Goal: Task Accomplishment & Management: Manage account settings

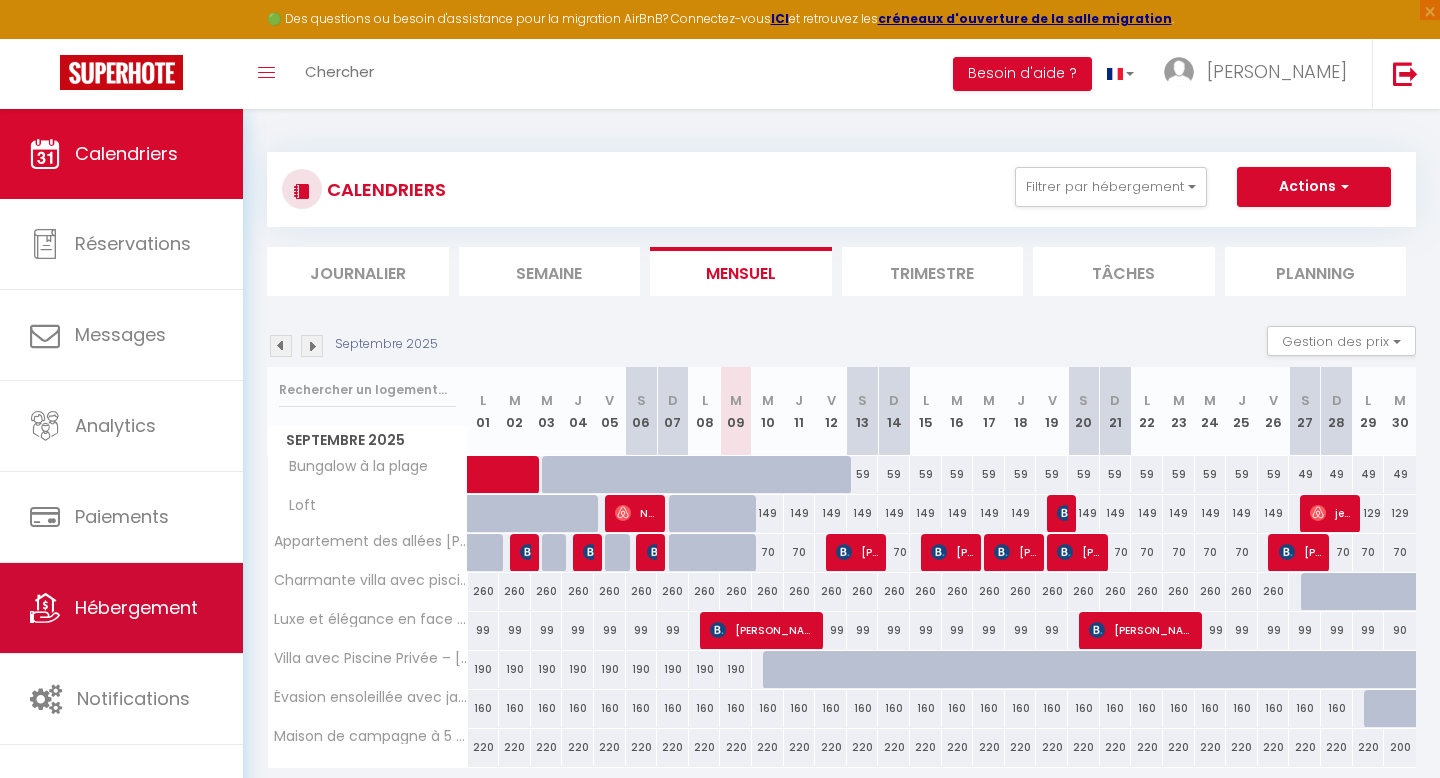
click at [167, 622] on link "Hébergement" at bounding box center [121, 608] width 243 height 90
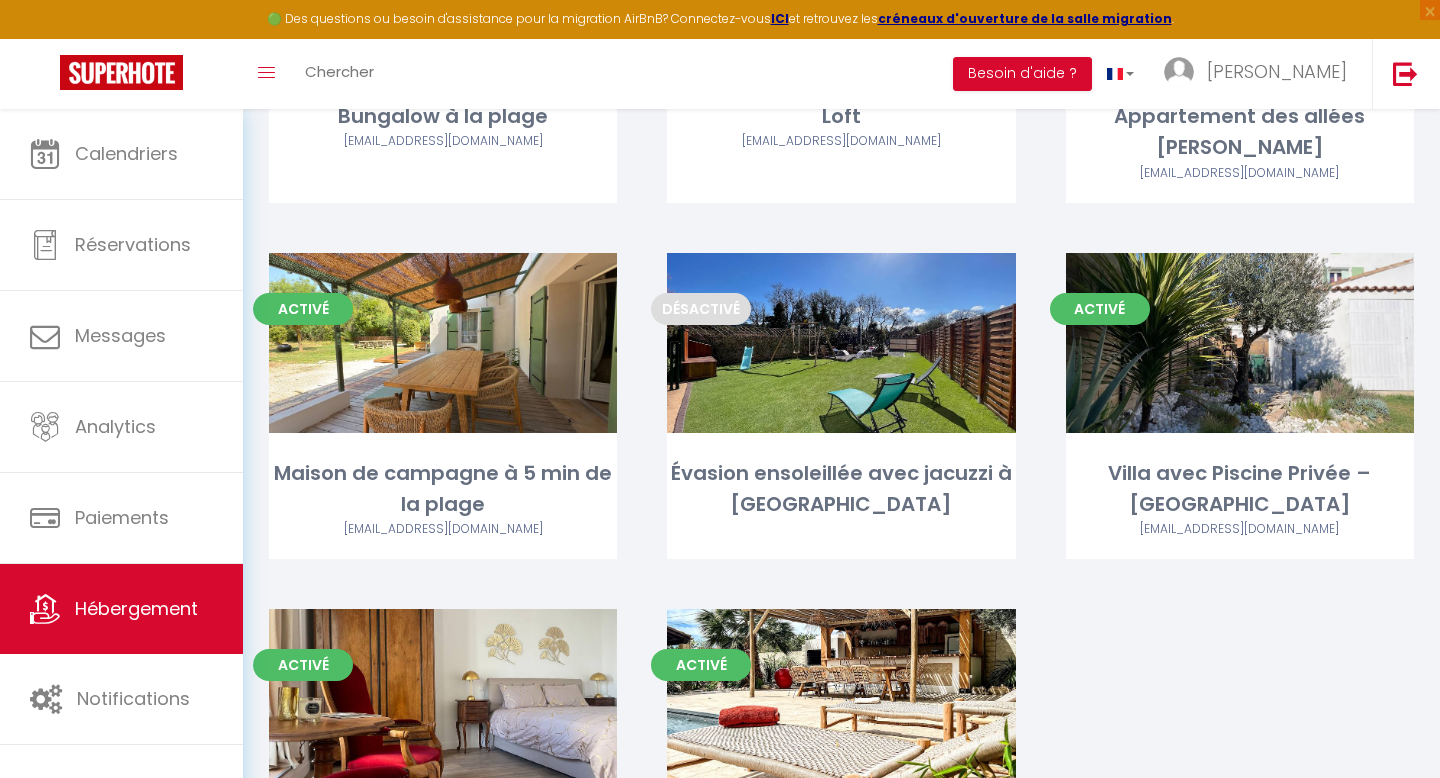
scroll to position [472, 0]
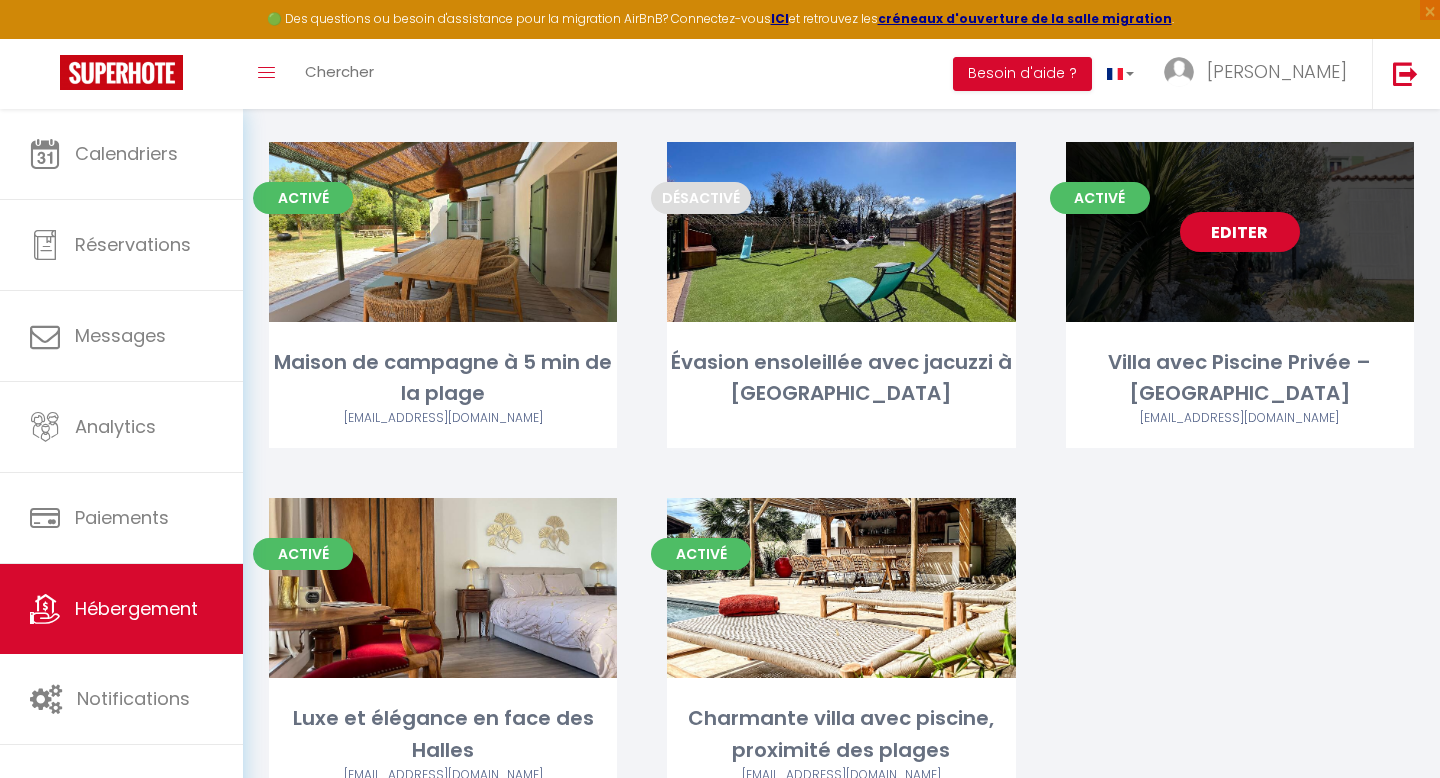
click at [1271, 242] on link "Editer" at bounding box center [1240, 232] width 120 height 40
select select "3"
select select "2"
select select "1"
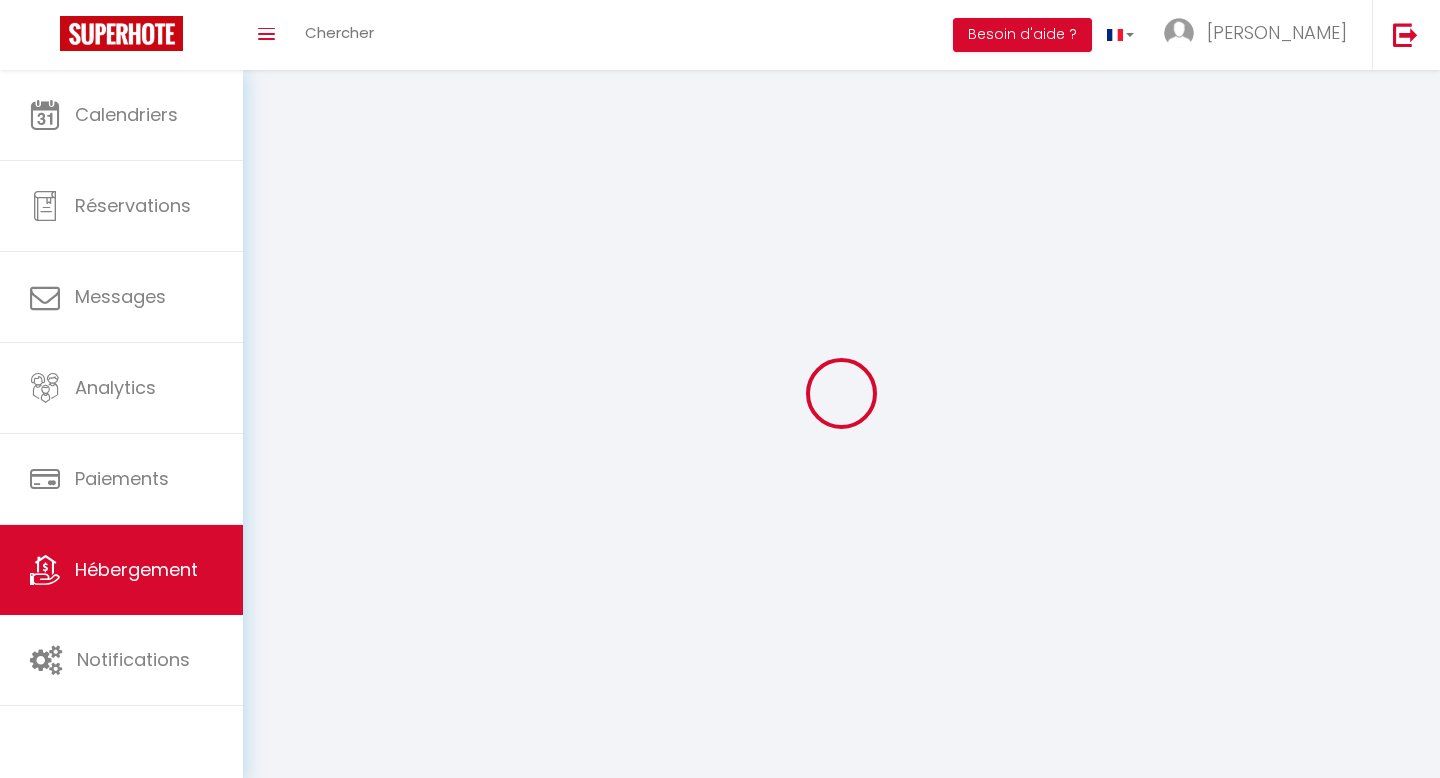
select select
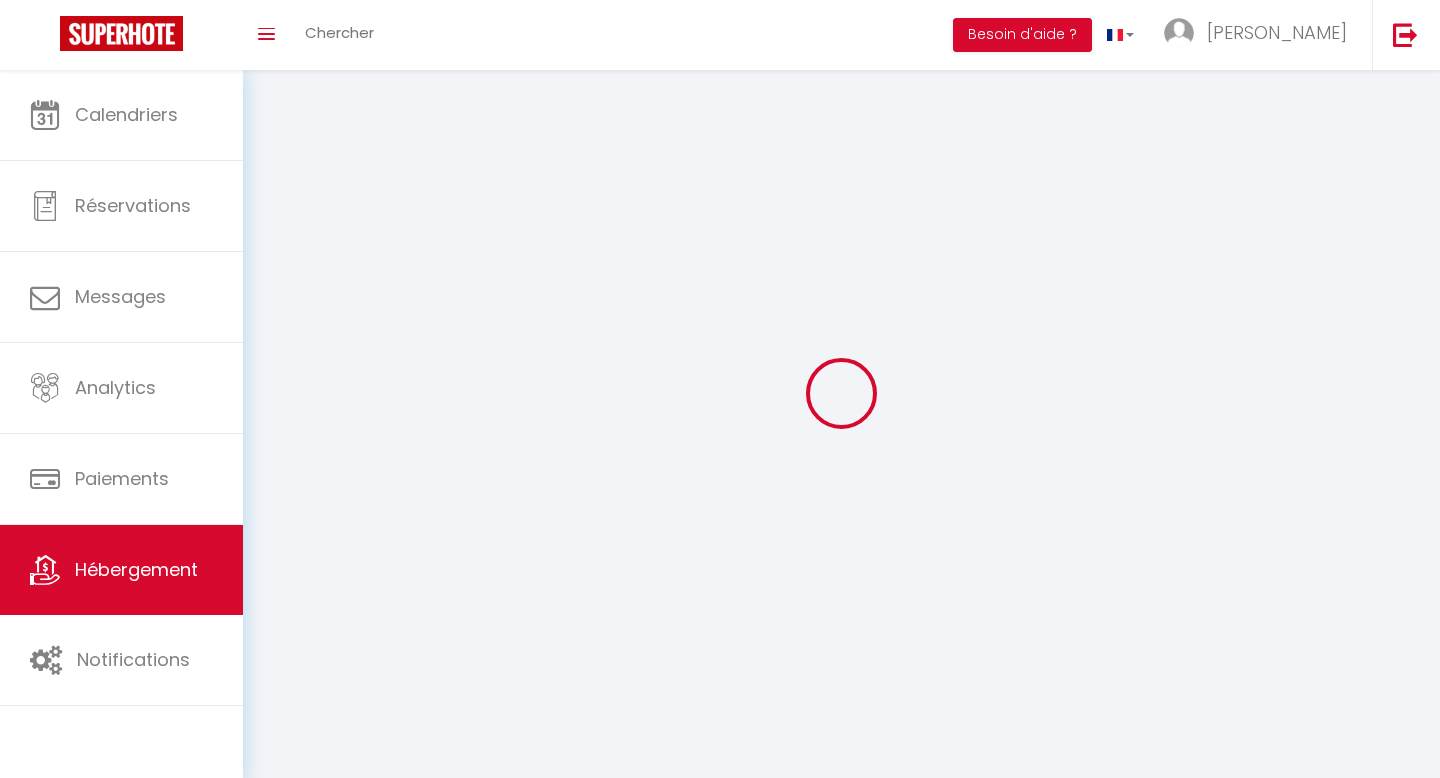
select select
checkbox input "false"
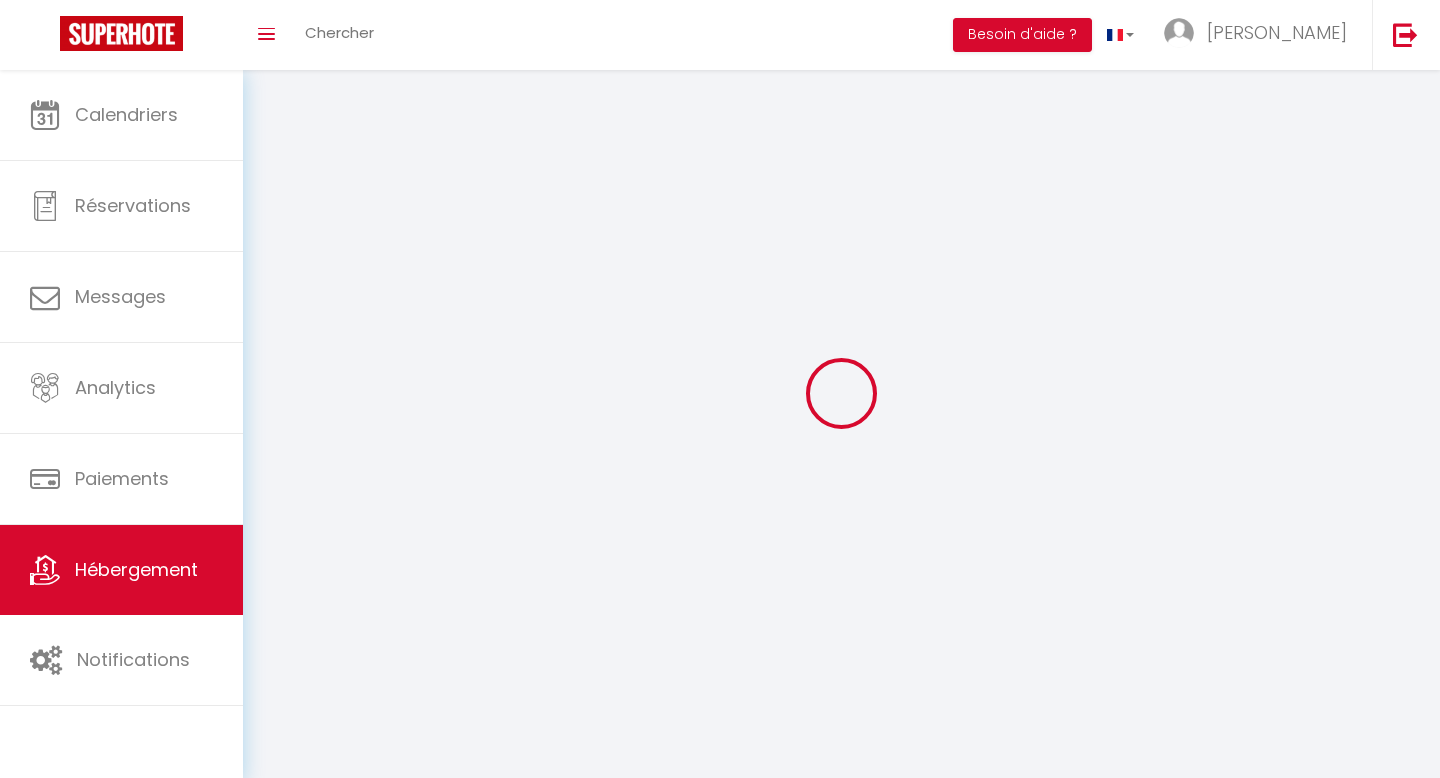
checkbox input "false"
select select
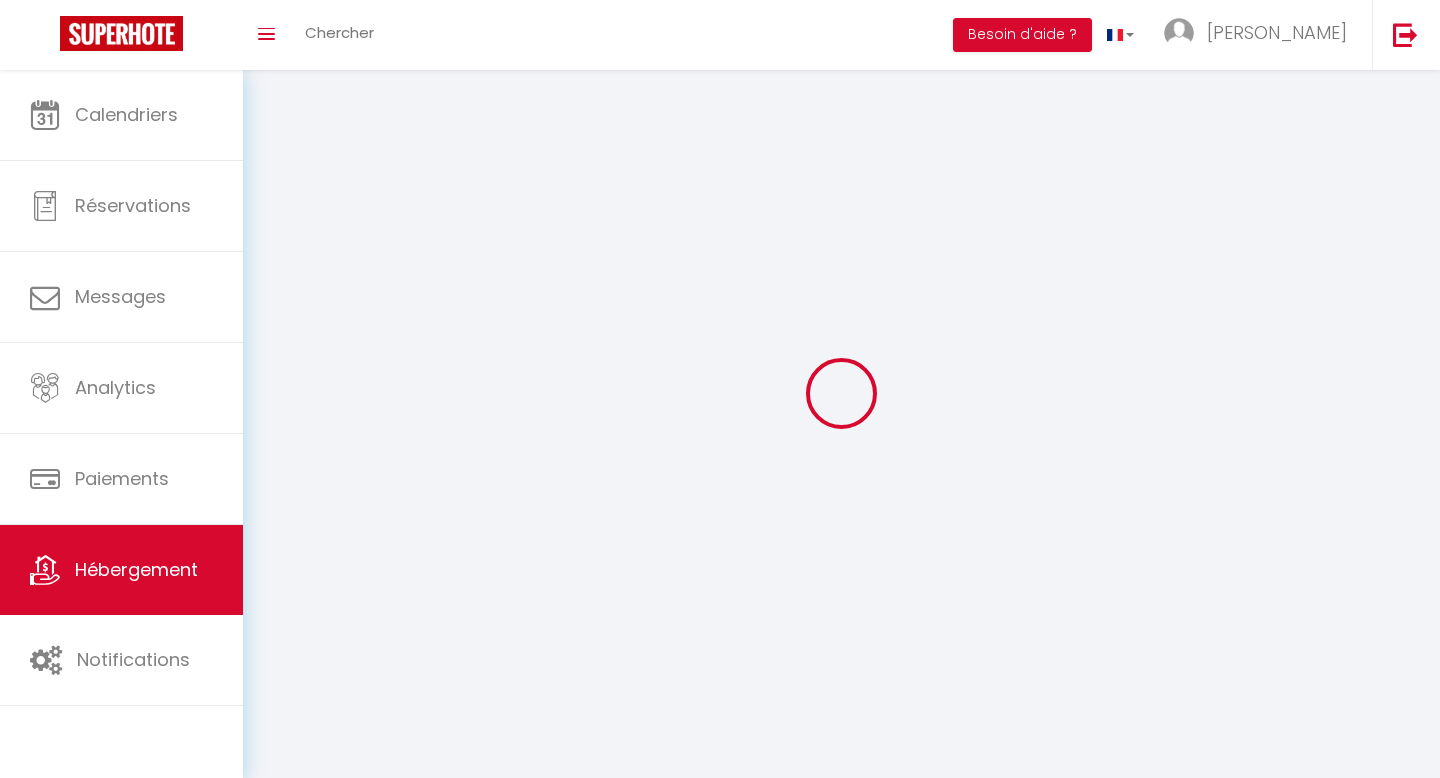
select select
checkbox input "false"
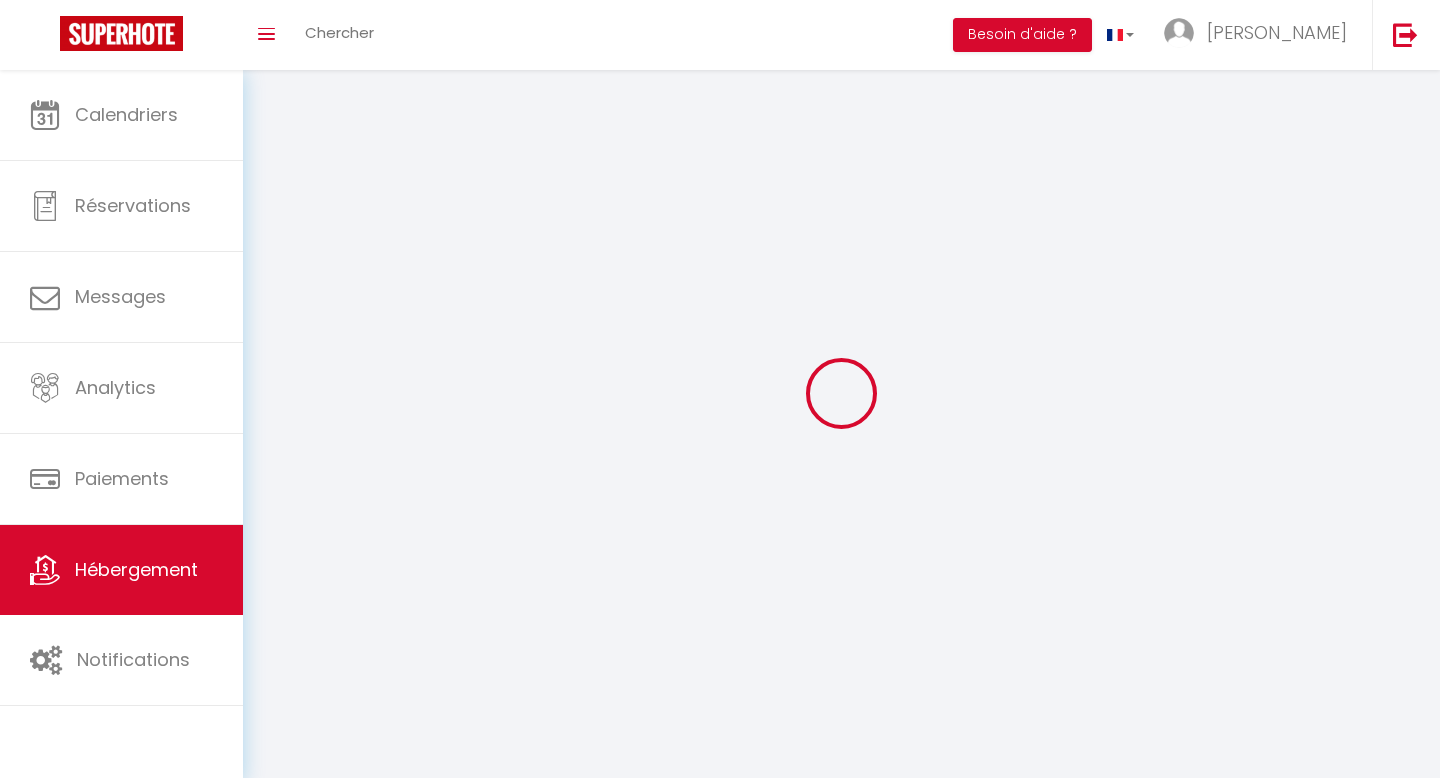
checkbox input "false"
select select
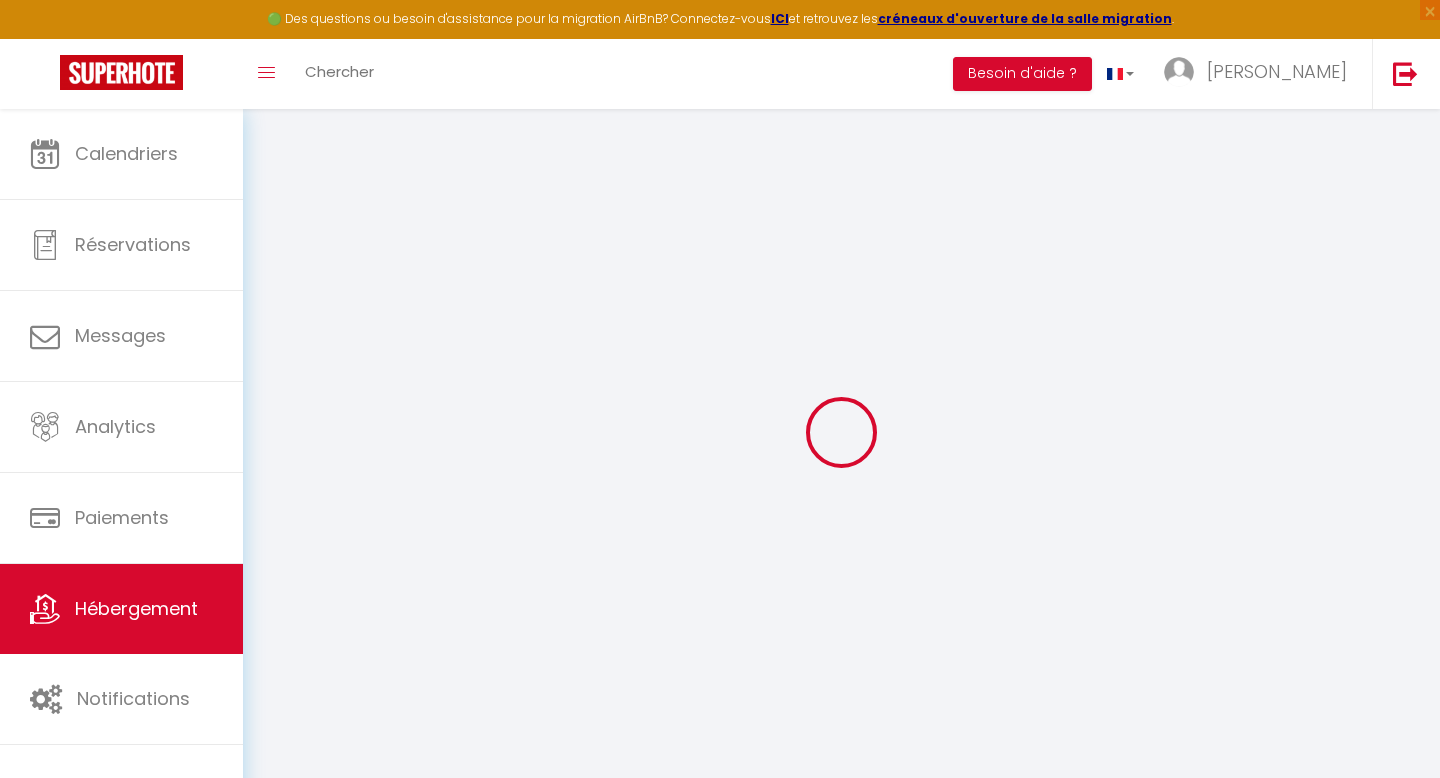
select select
checkbox input "false"
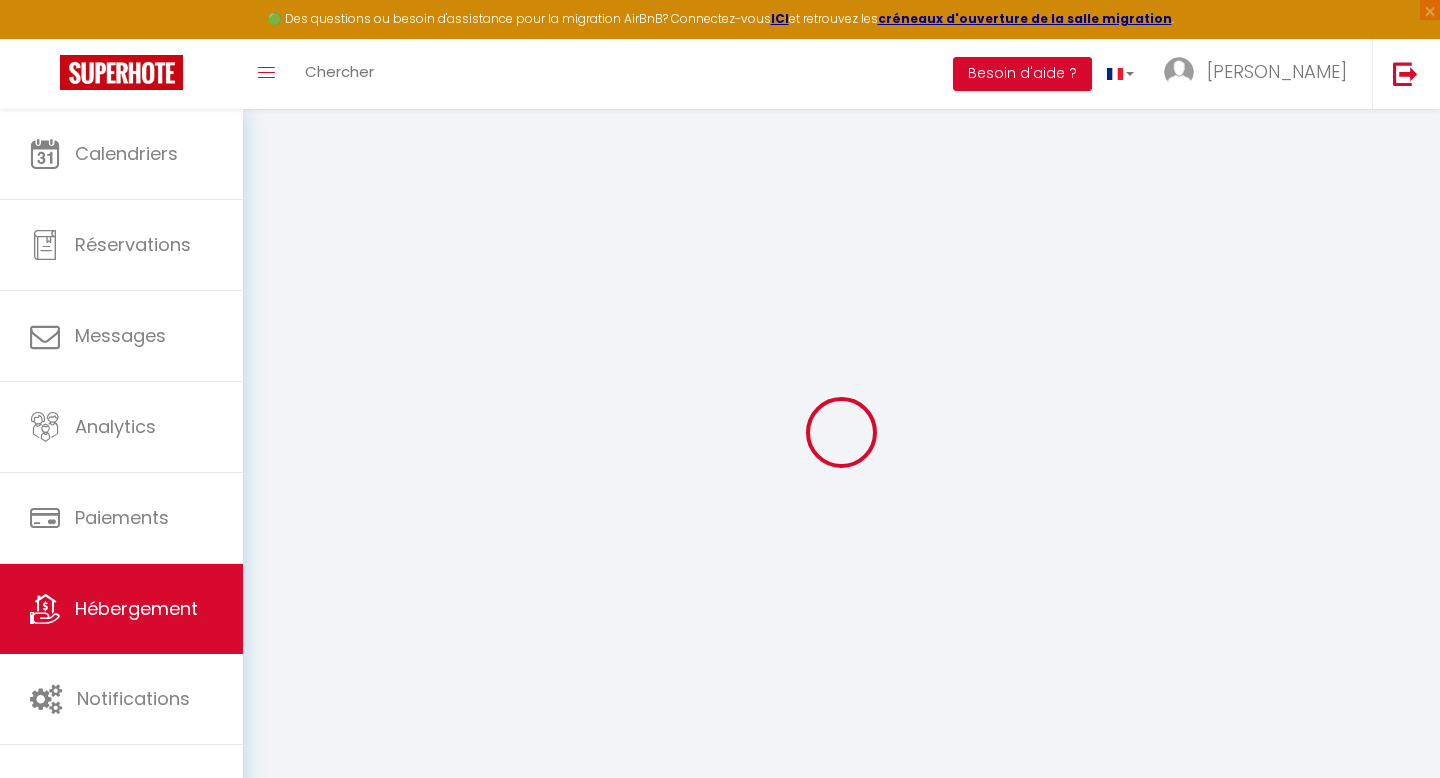
checkbox input "false"
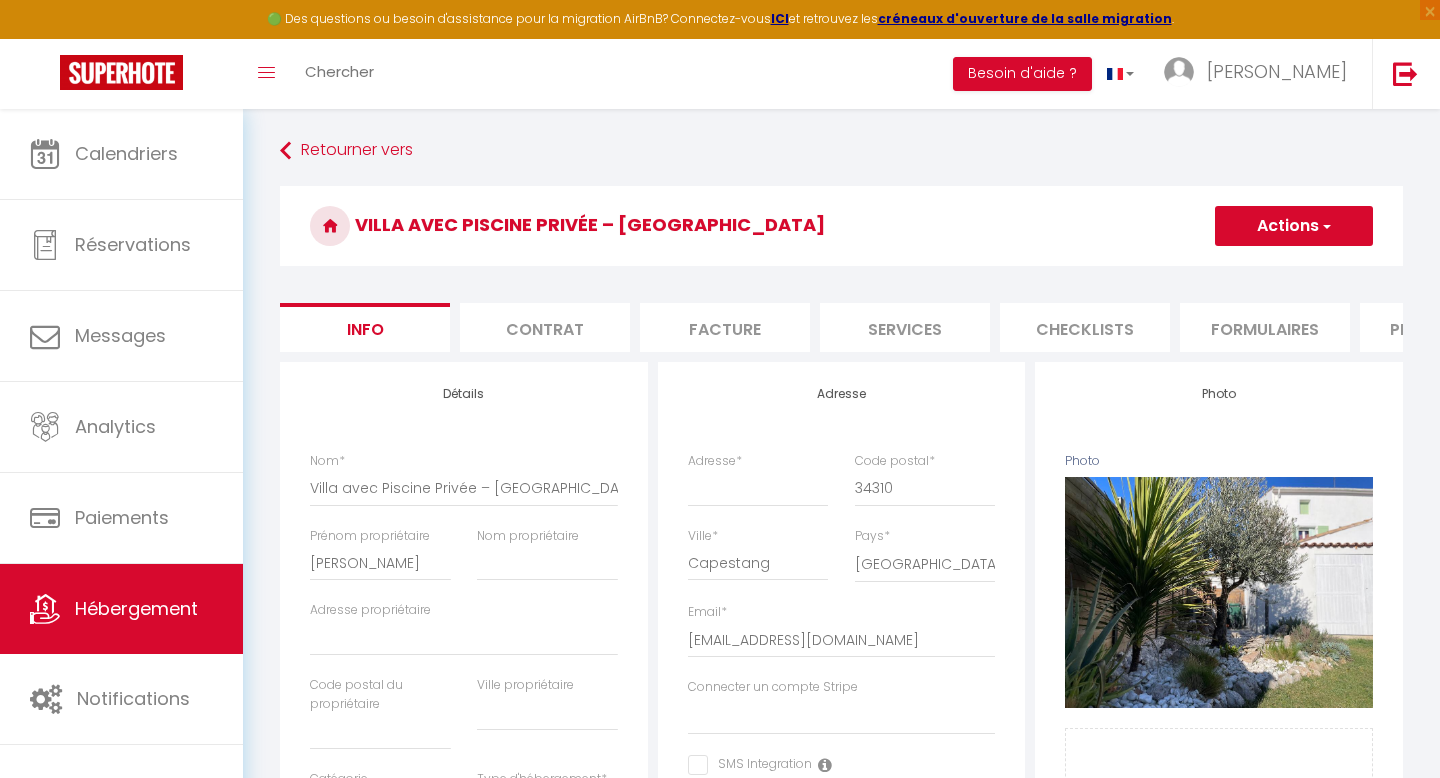
click at [1268, 238] on button "Actions" at bounding box center [1294, 226] width 158 height 40
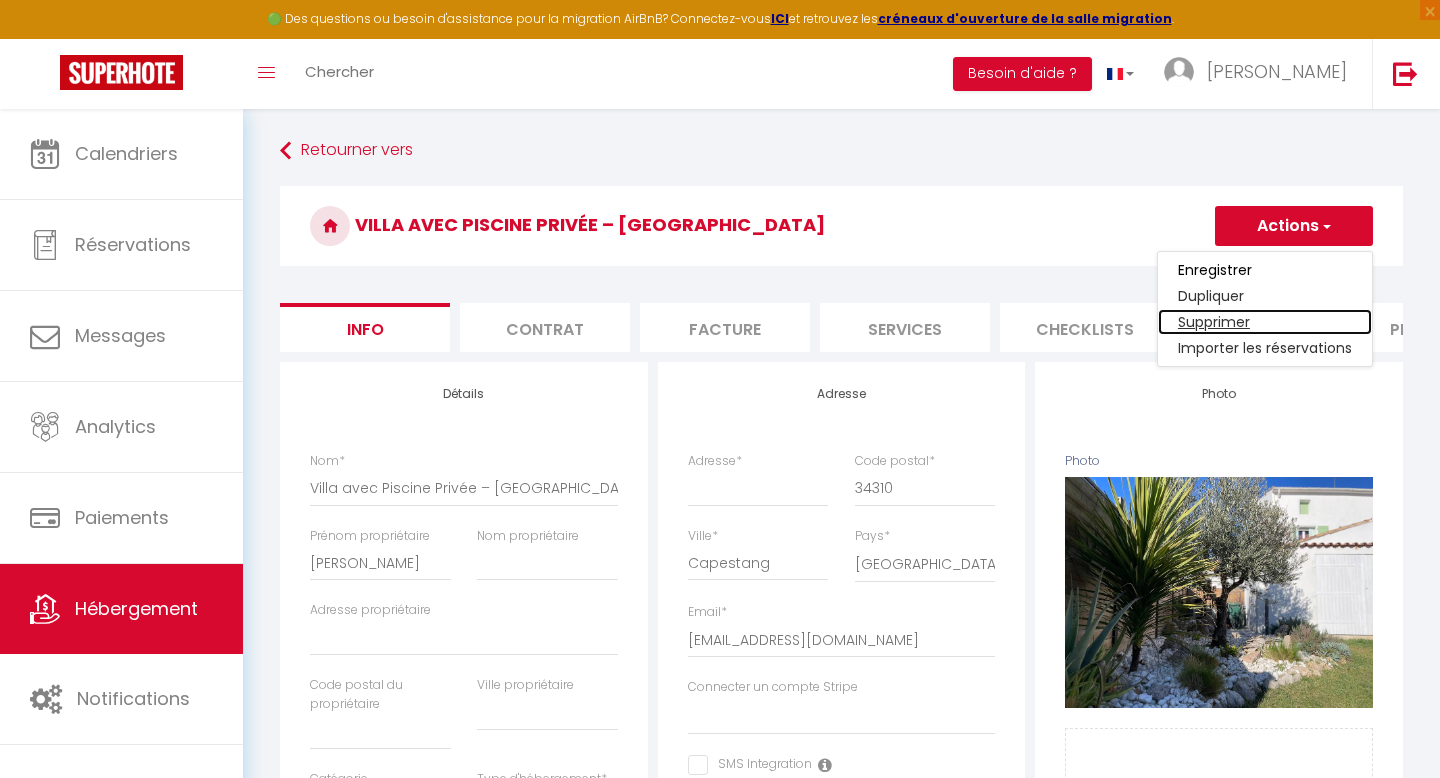
click at [1257, 317] on link "Supprimer" at bounding box center [1265, 322] width 214 height 26
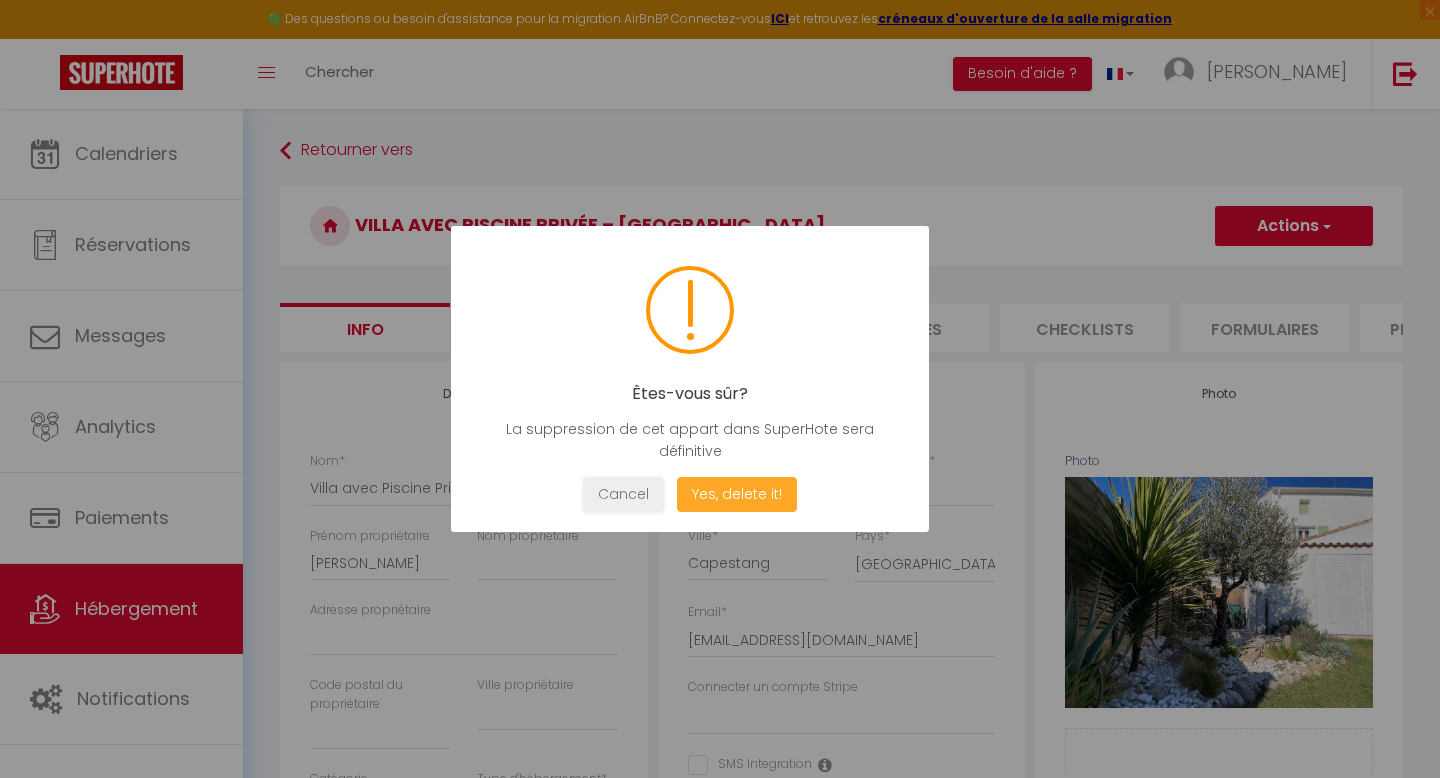
select select
checkbox input "false"
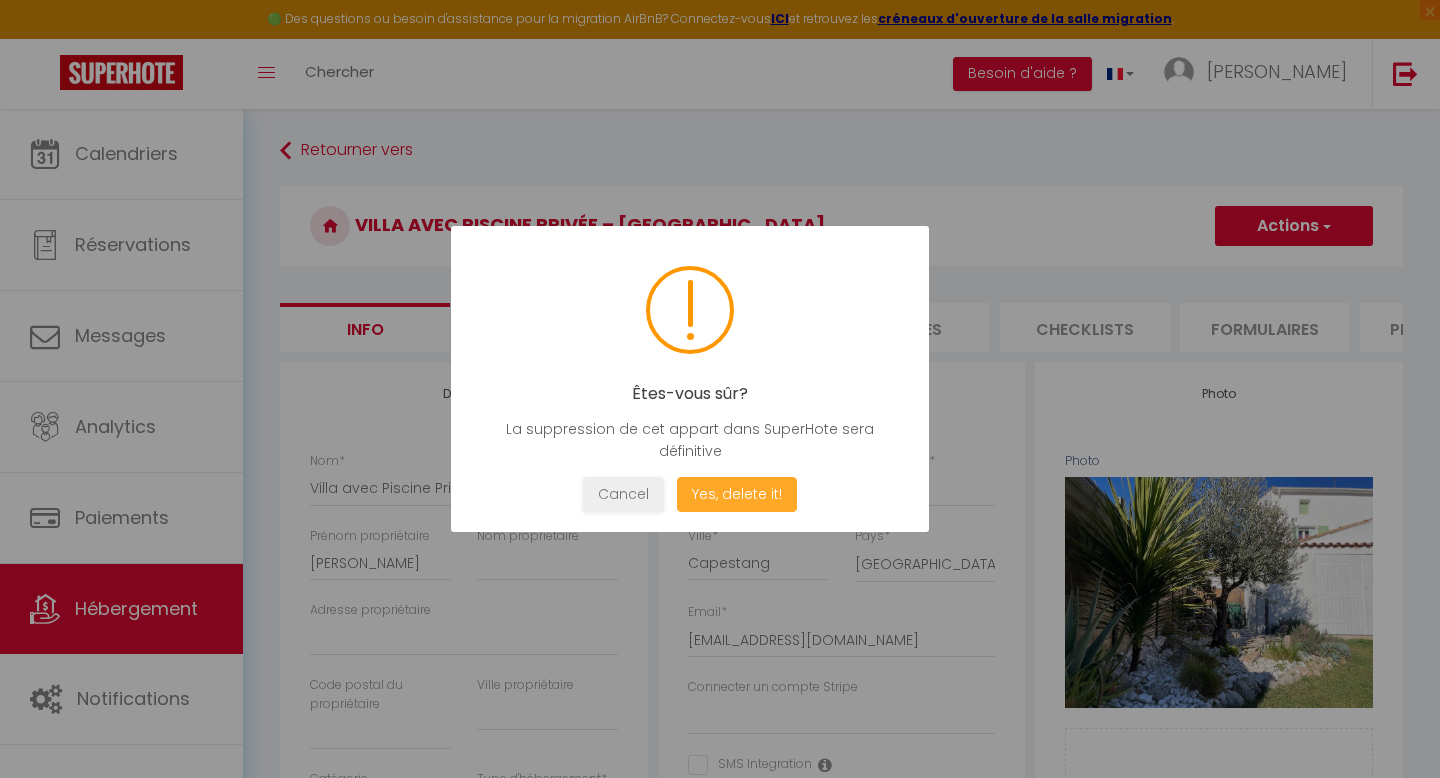
checkbox input "false"
click at [739, 490] on button "Yes, delete it!" at bounding box center [737, 494] width 120 height 35
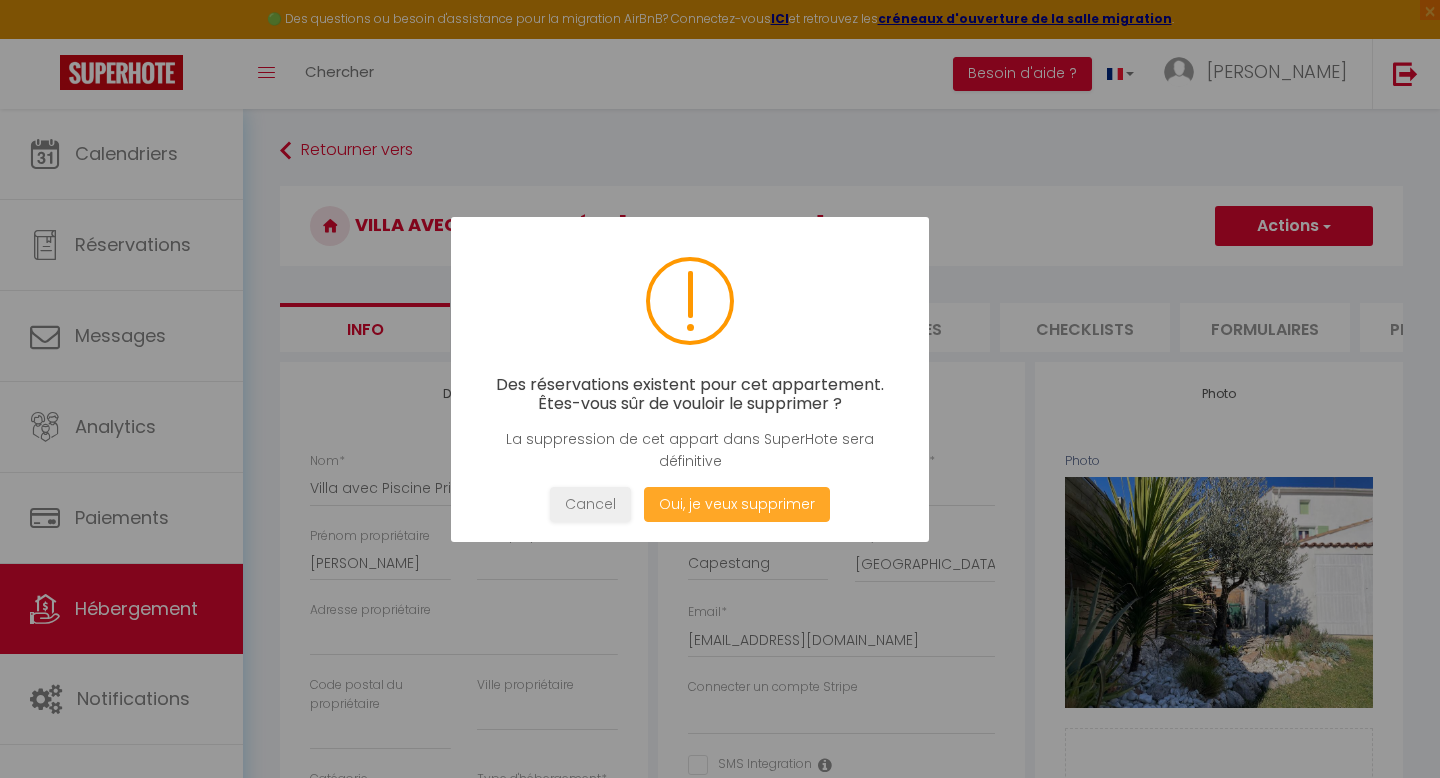
click at [746, 501] on button "Oui, je veux supprimer" at bounding box center [737, 504] width 186 height 35
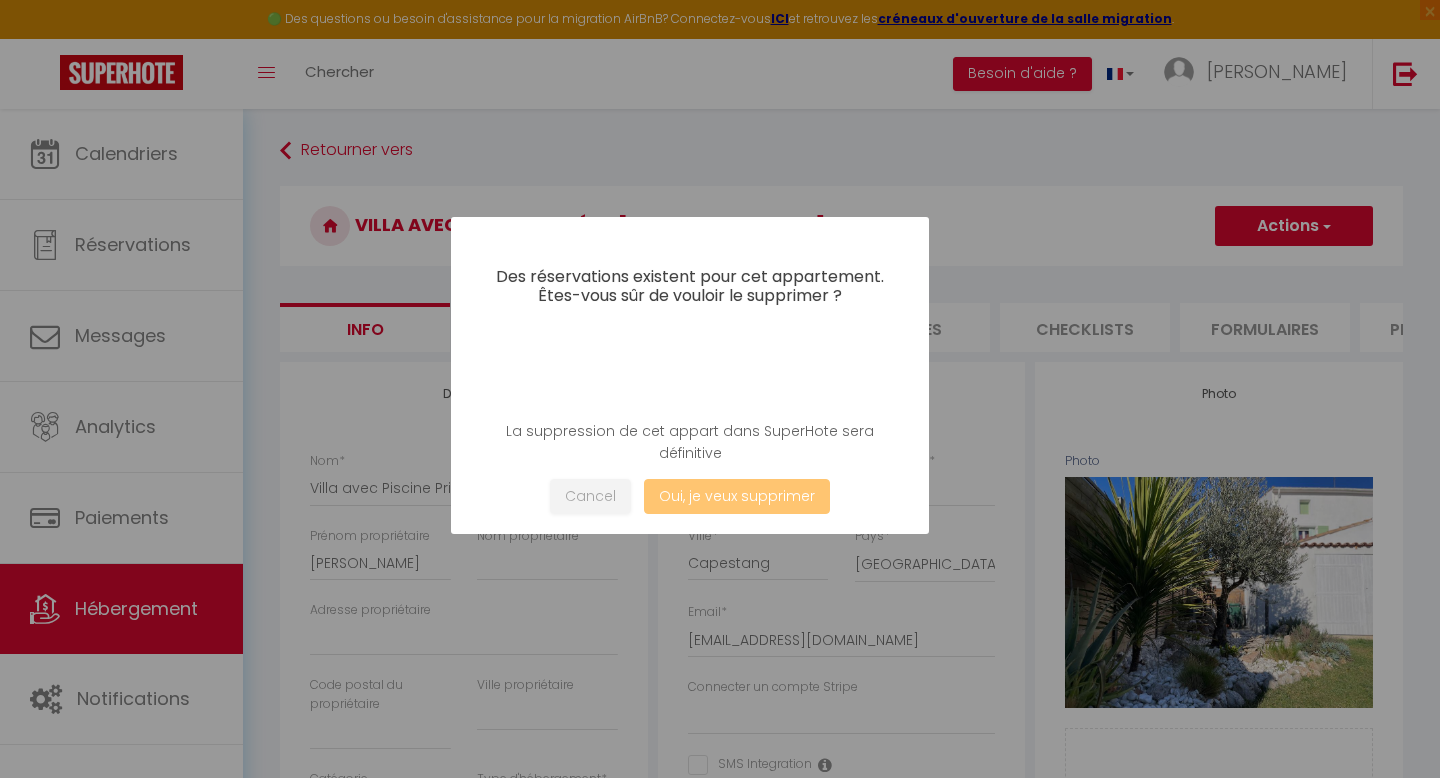
click at [705, 501] on button "Oui, je veux supprimer" at bounding box center [737, 496] width 186 height 35
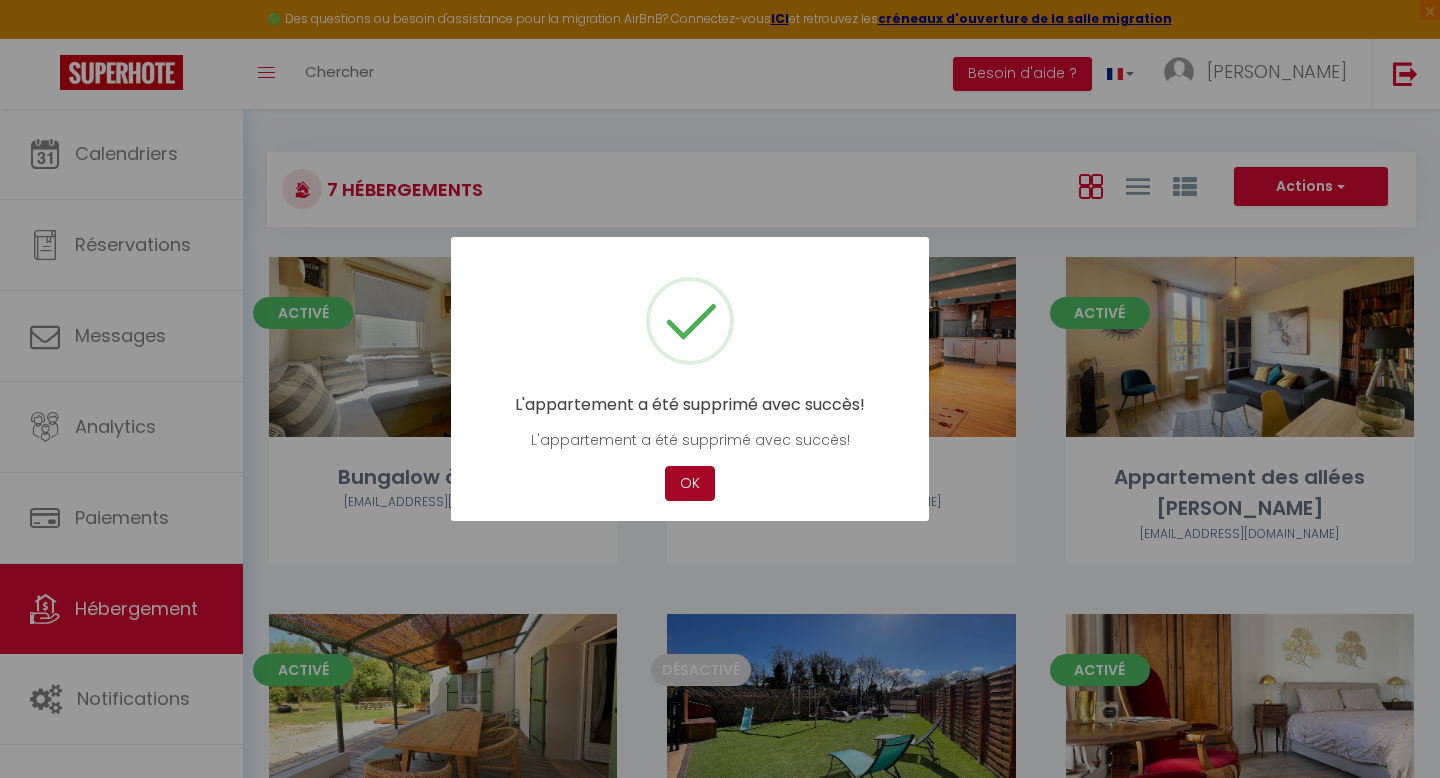
click at [689, 493] on button "OK" at bounding box center [690, 483] width 50 height 35
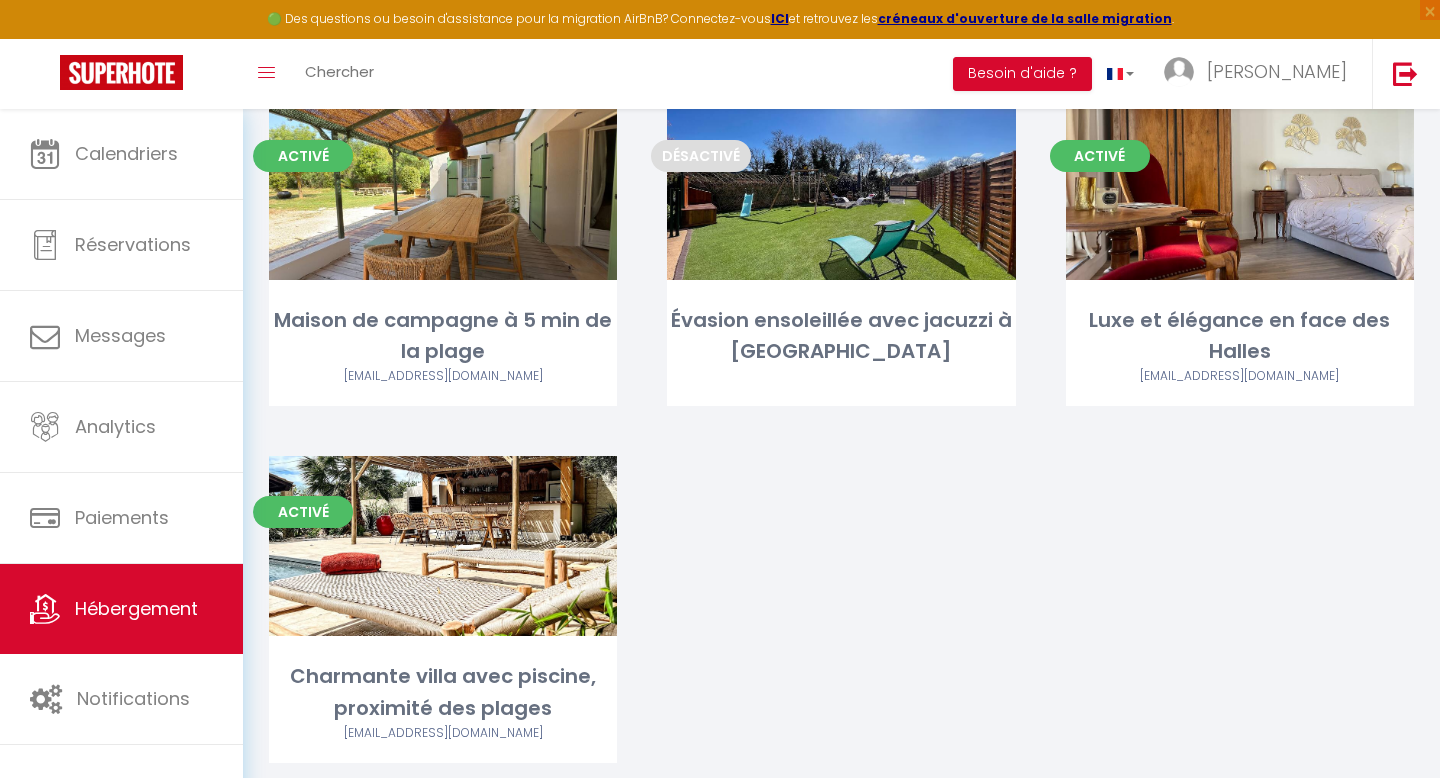
scroll to position [573, 0]
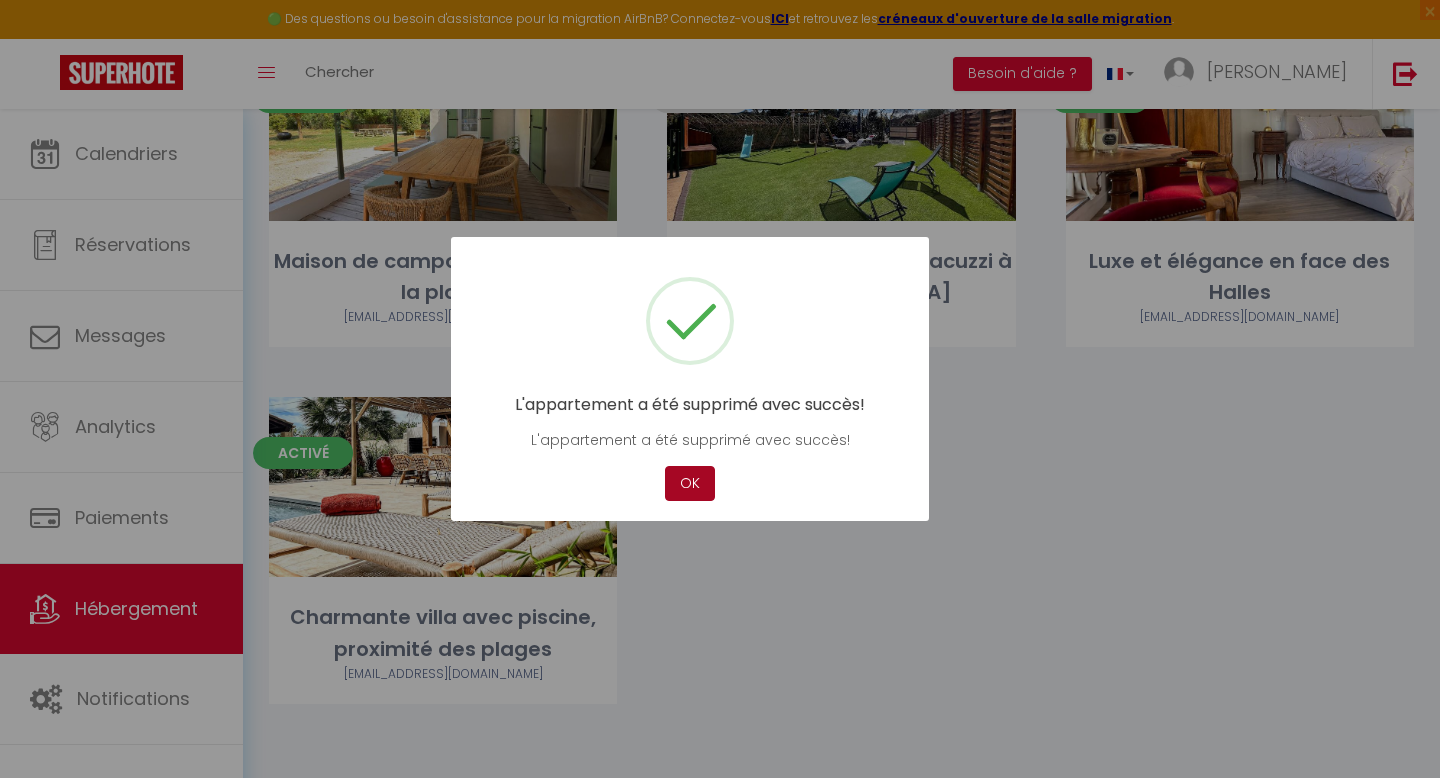
click at [703, 496] on button "OK" at bounding box center [690, 483] width 50 height 35
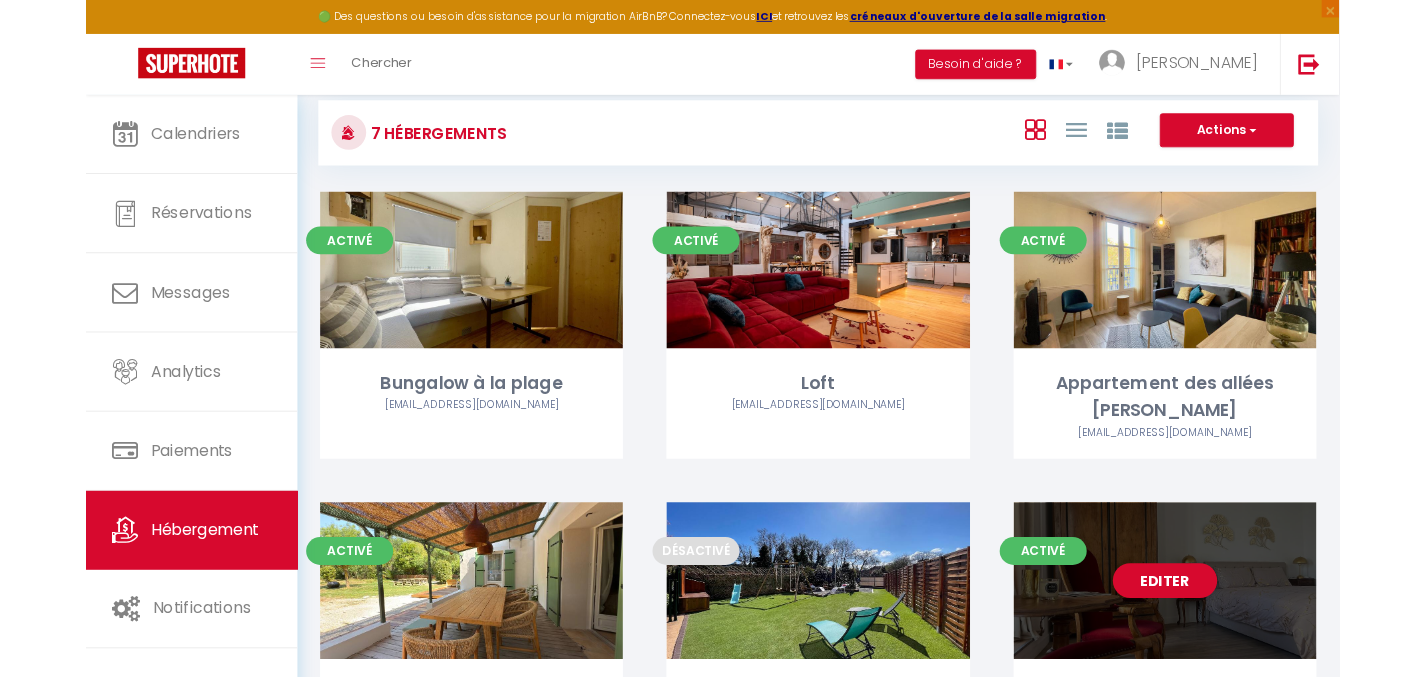
scroll to position [0, 0]
